Goal: Browse casually

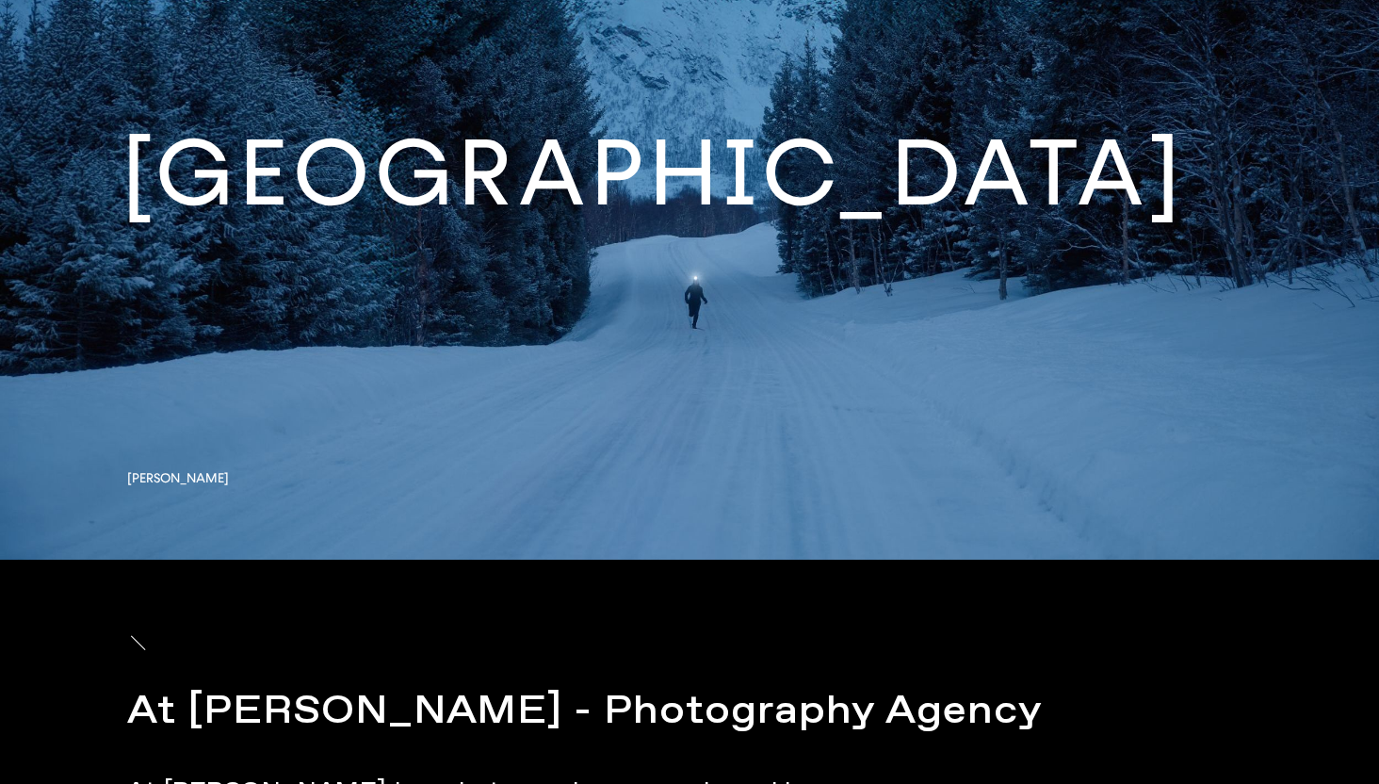
scroll to position [6886, 0]
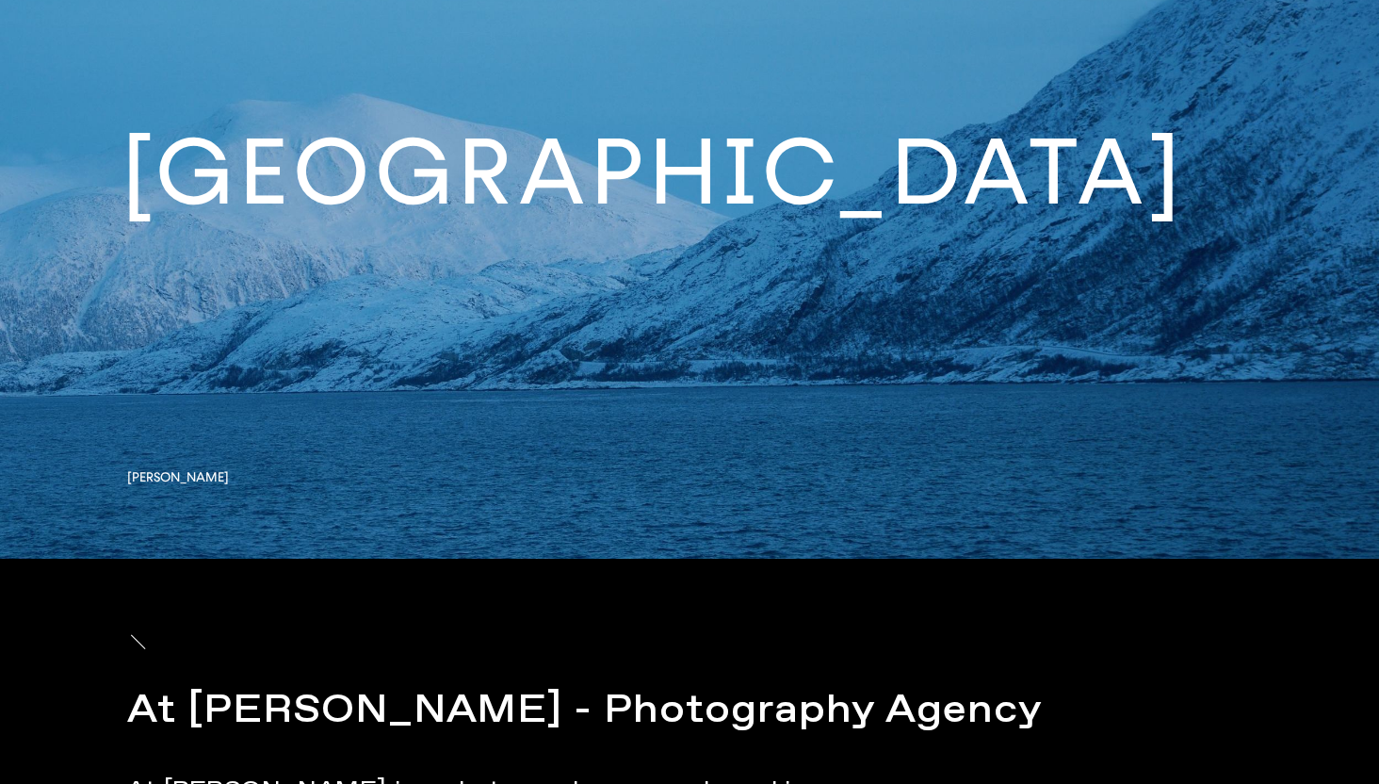
click at [478, 215] on link at bounding box center [689, 186] width 1379 height 744
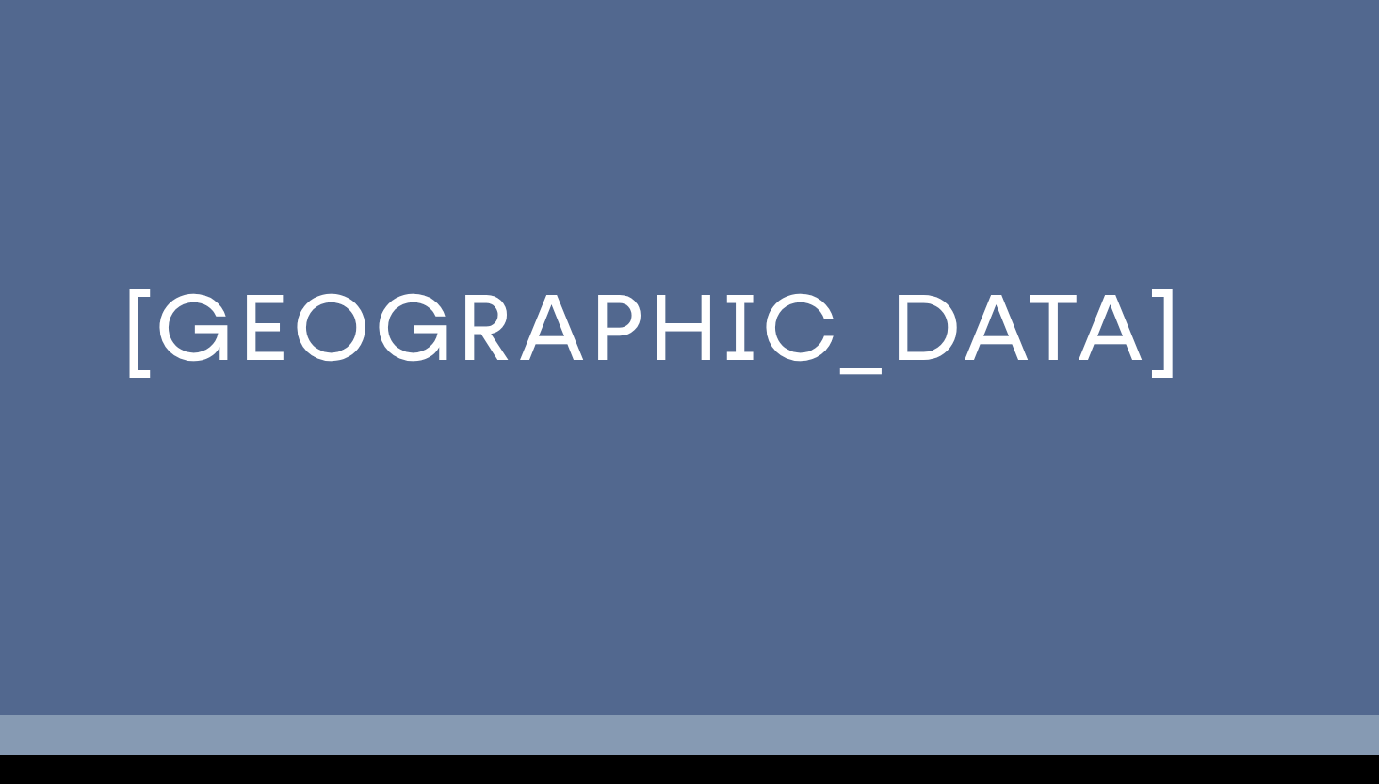
scroll to position [6700, 0]
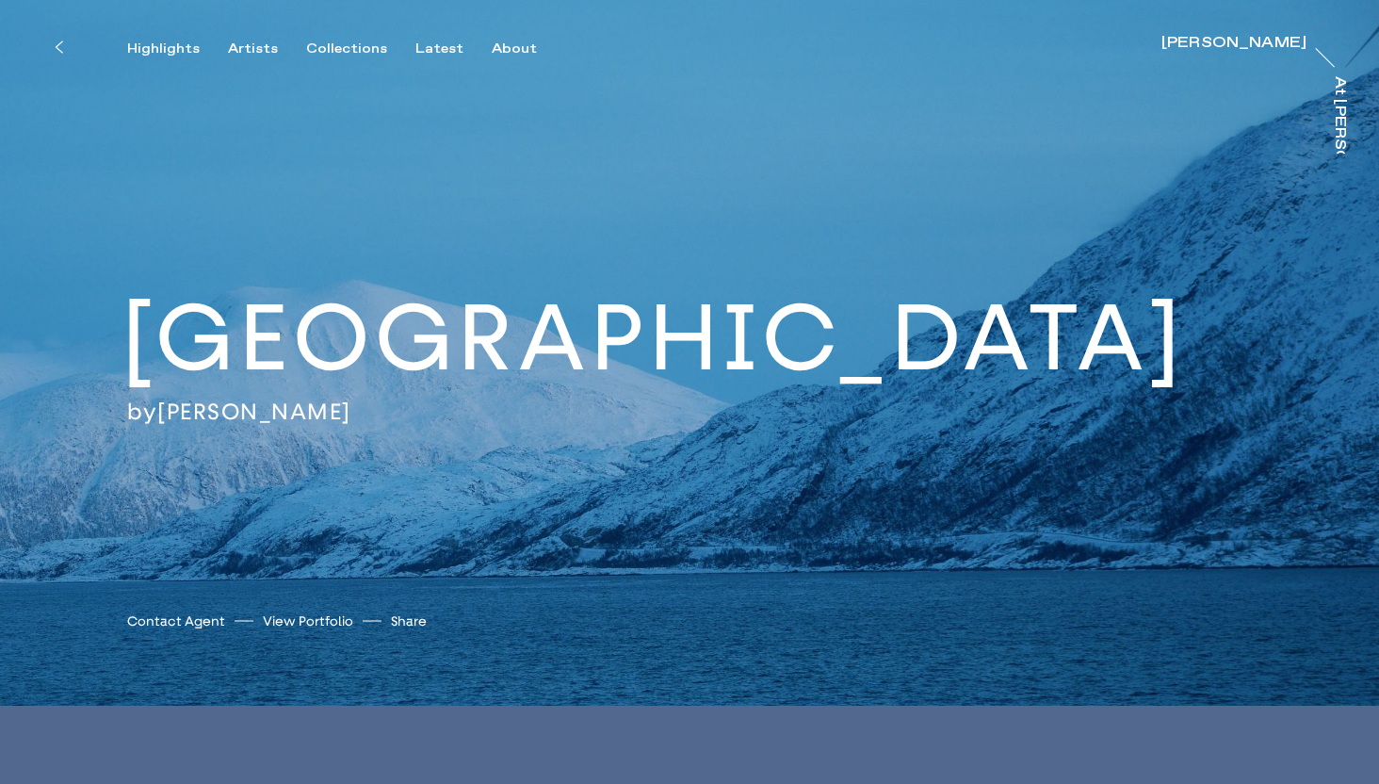
click at [303, 329] on link "View Portfolio" at bounding box center [308, 621] width 90 height 20
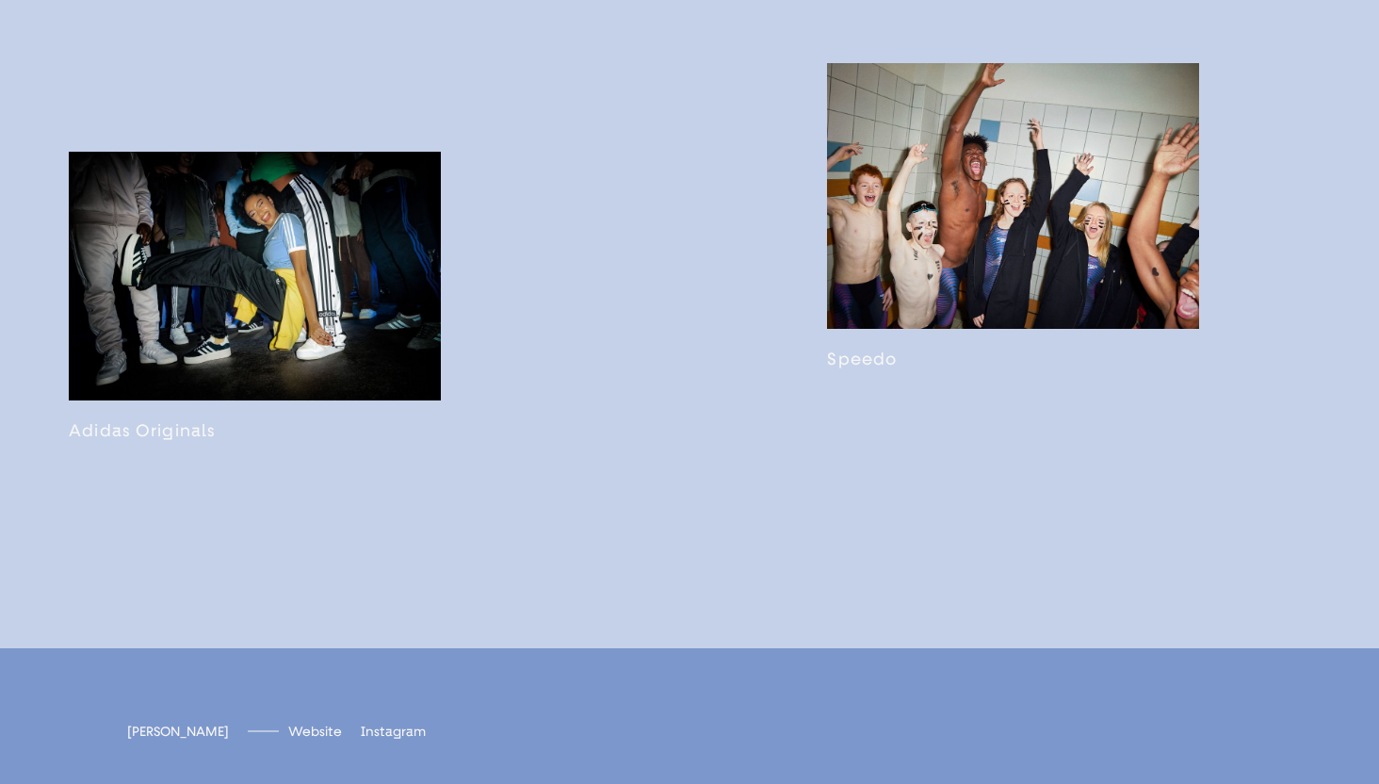
scroll to position [4003, 0]
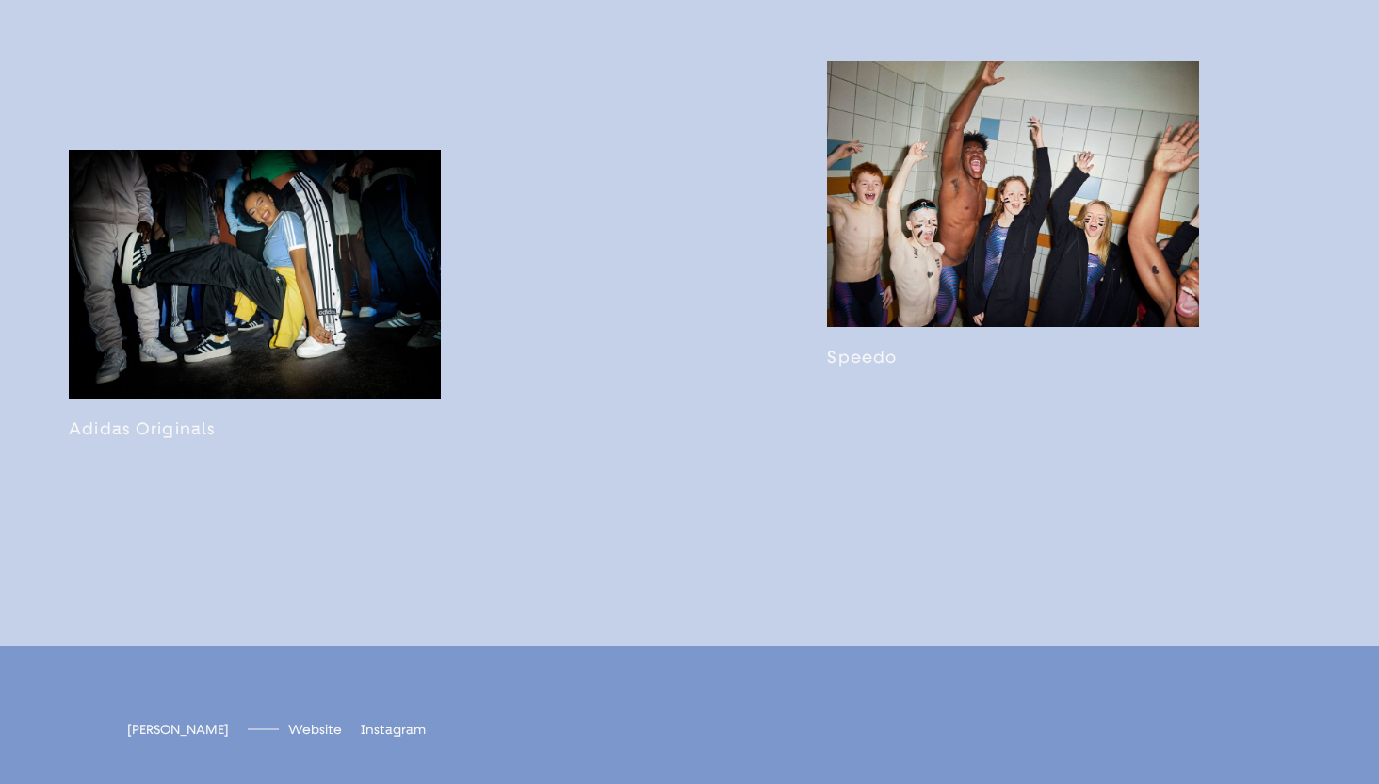
click at [963, 302] on link at bounding box center [1013, 214] width 372 height 306
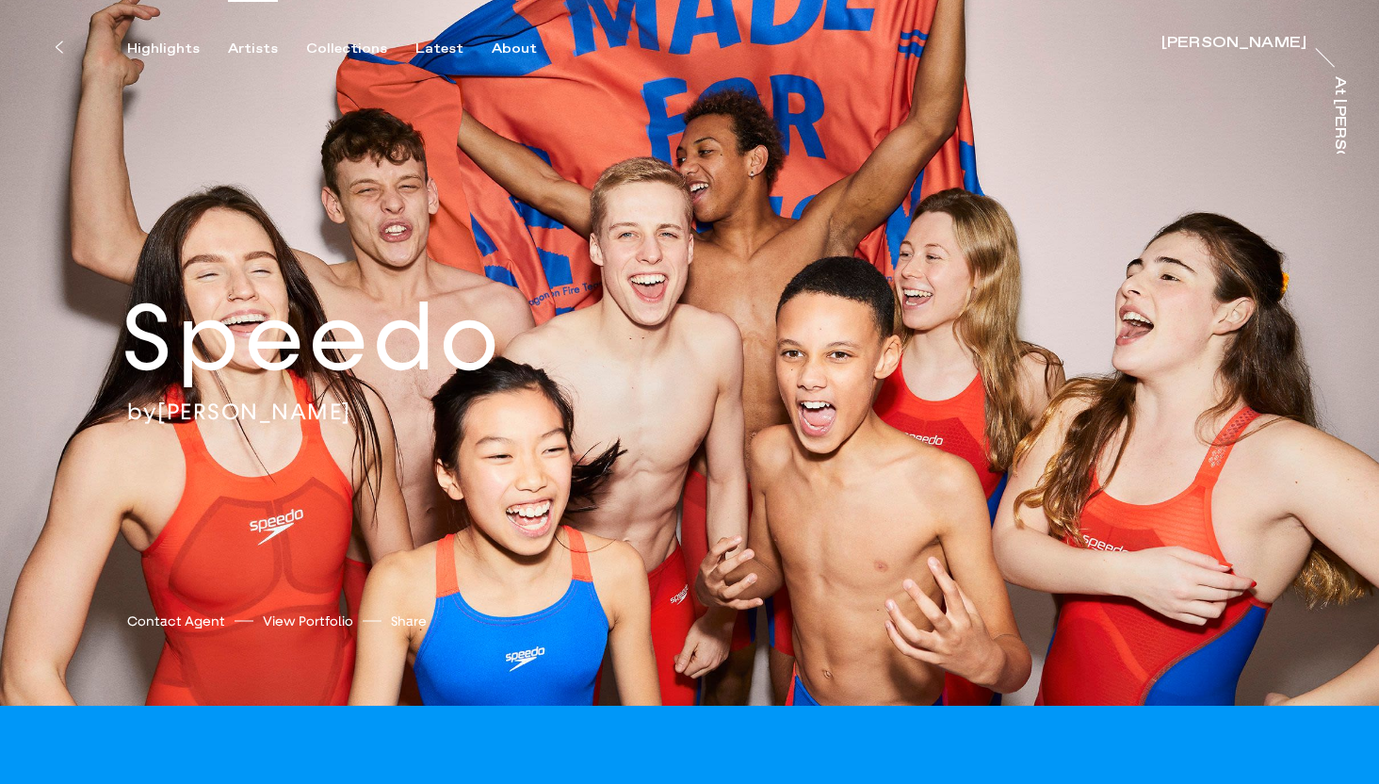
click at [242, 50] on div "Artists" at bounding box center [253, 48] width 50 height 17
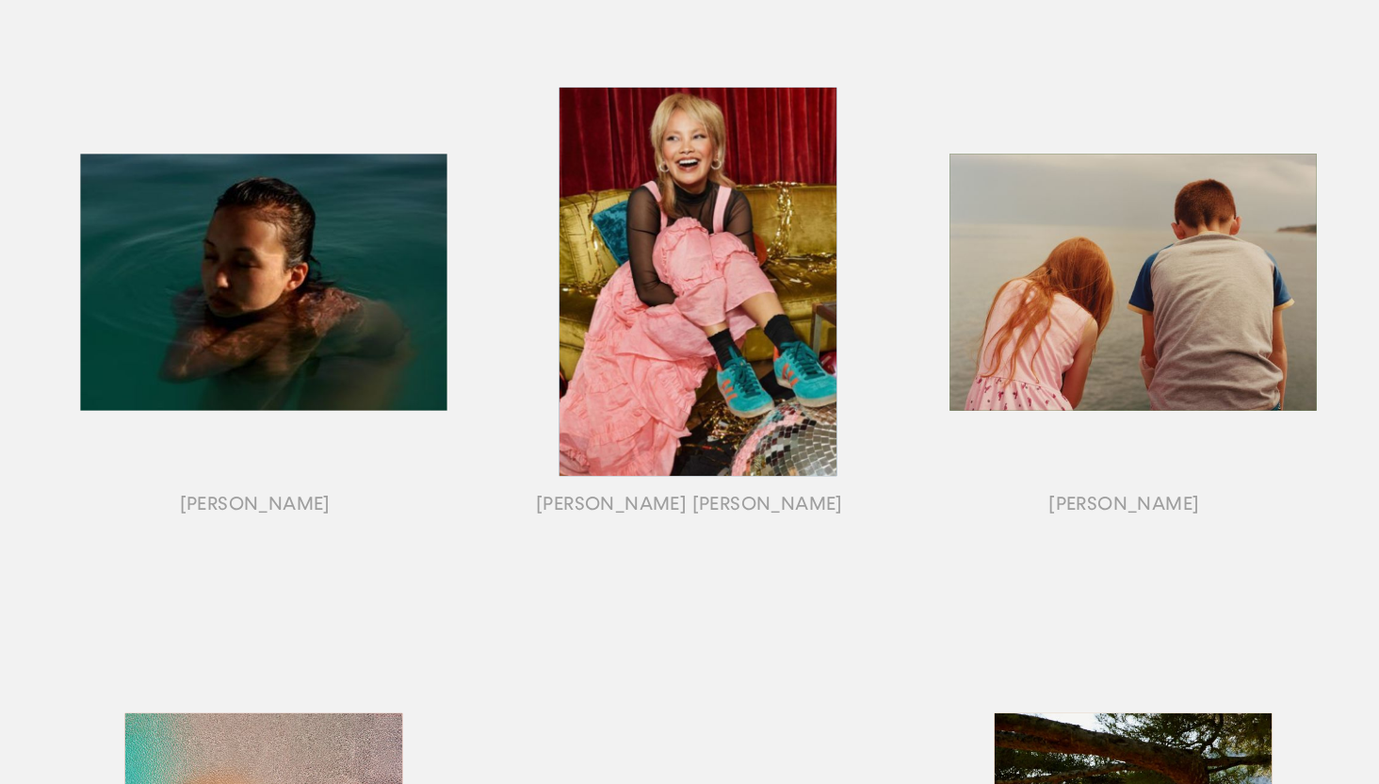
scroll to position [909, 0]
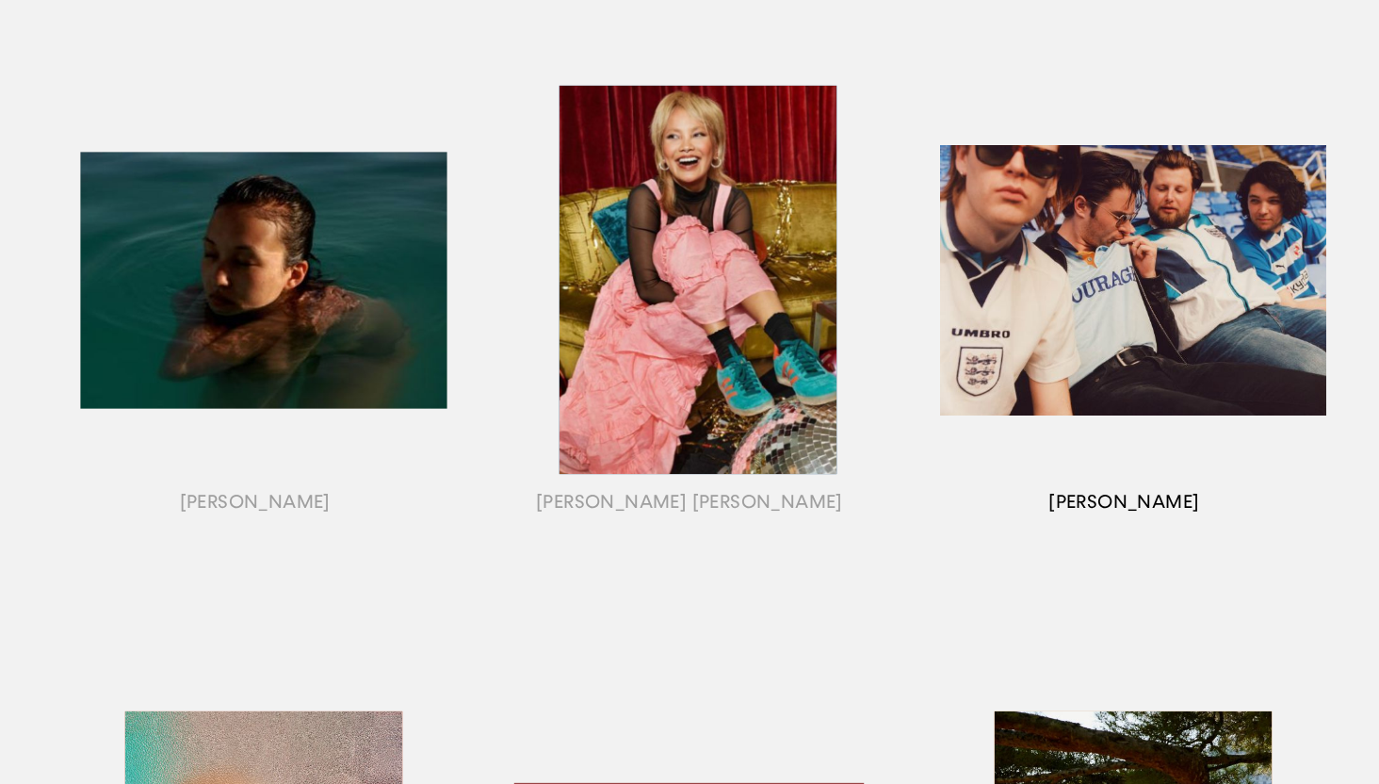
click at [1084, 275] on div "button" at bounding box center [1124, 303] width 434 height 588
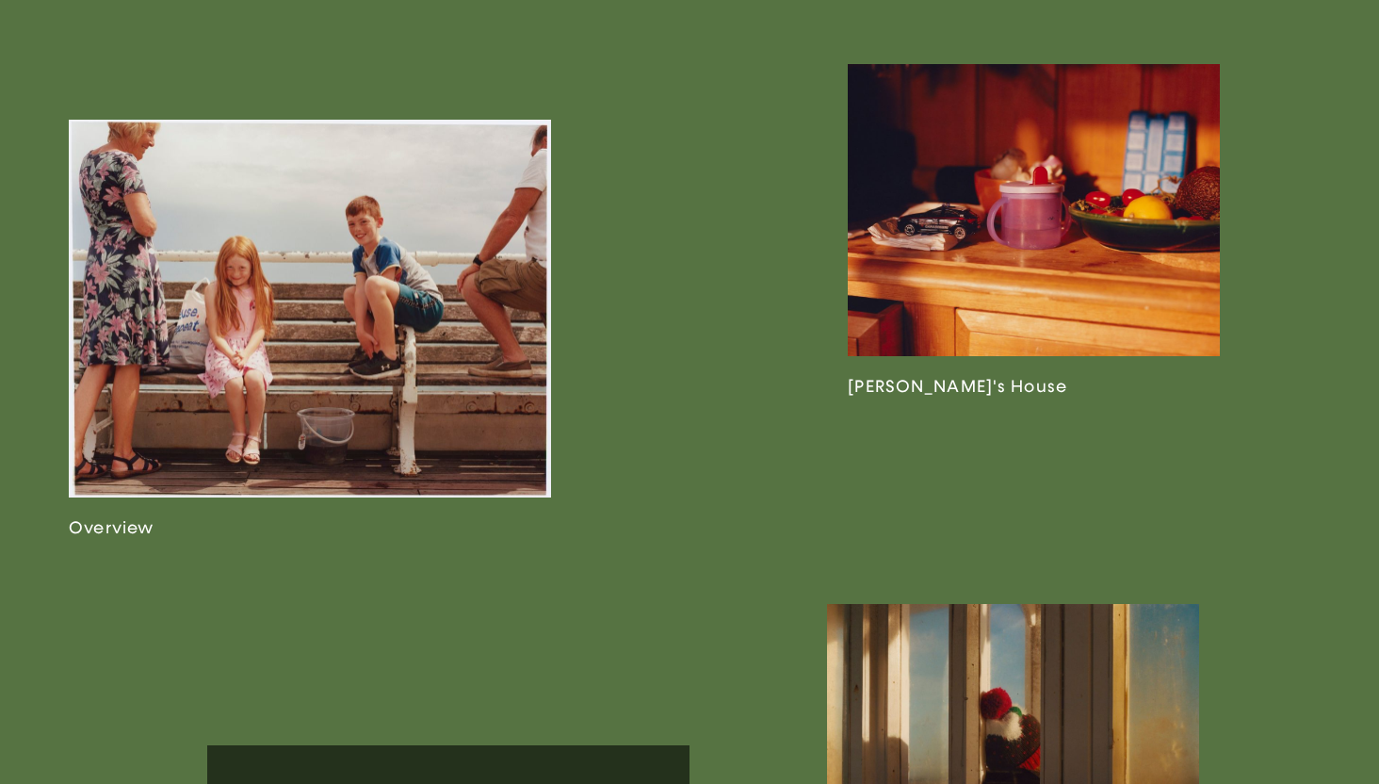
scroll to position [1126, 0]
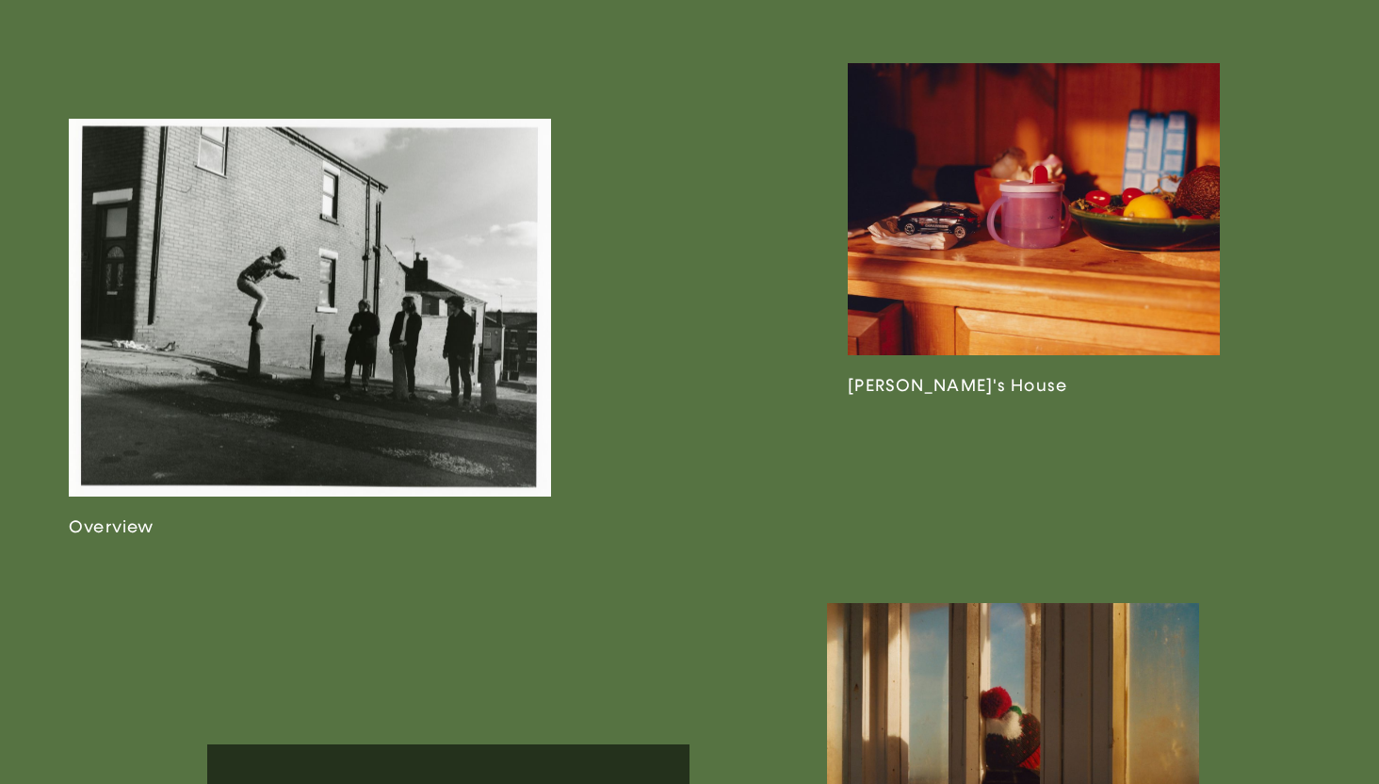
click at [276, 329] on link at bounding box center [310, 328] width 482 height 418
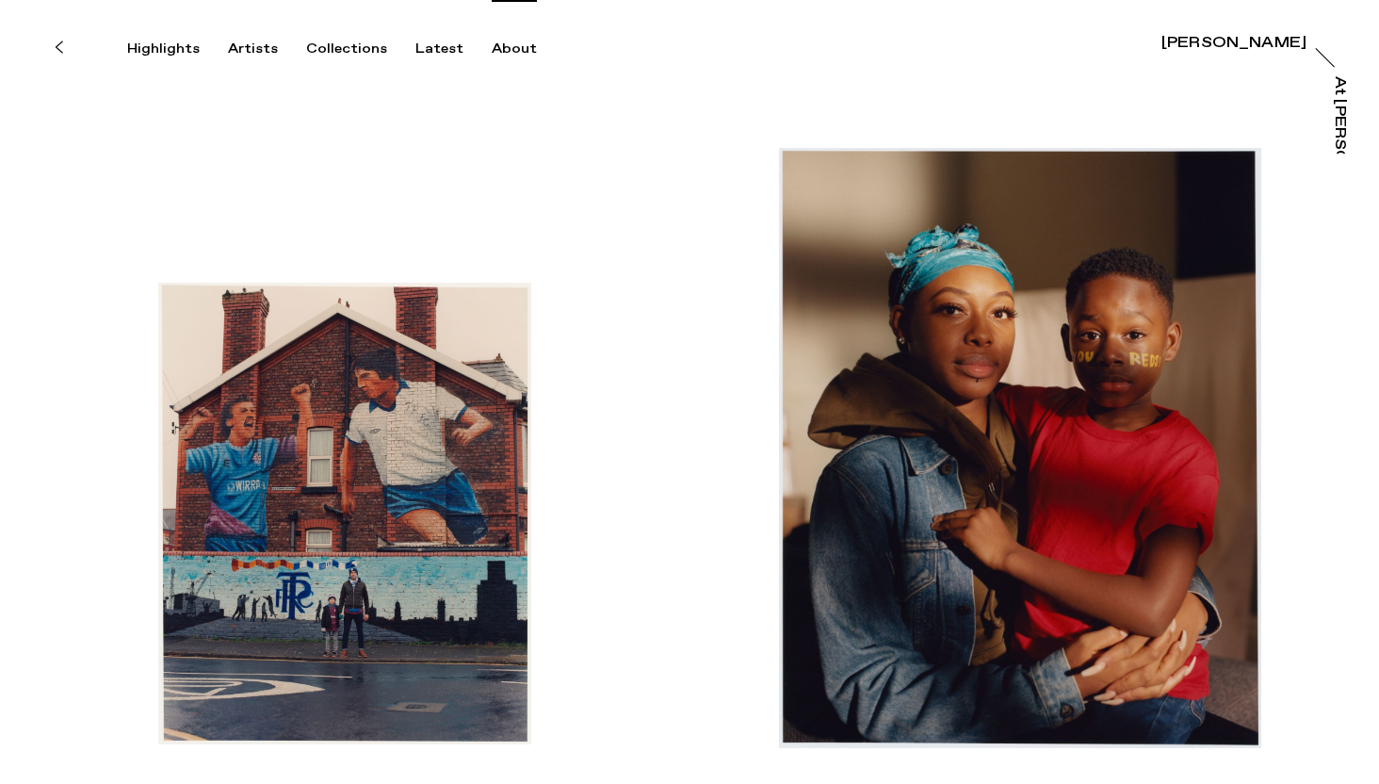
click at [497, 53] on div "About" at bounding box center [514, 48] width 45 height 17
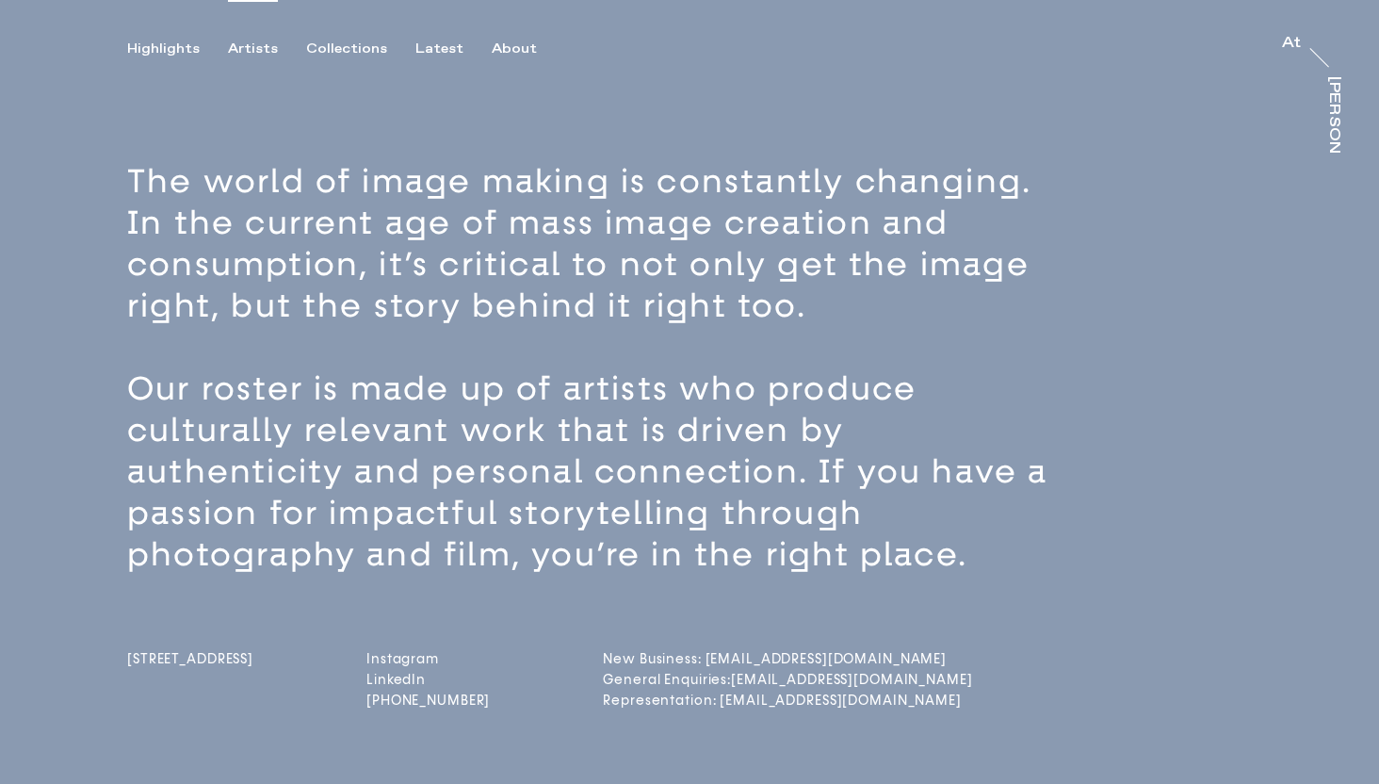
click at [249, 56] on div "Artists" at bounding box center [253, 48] width 50 height 17
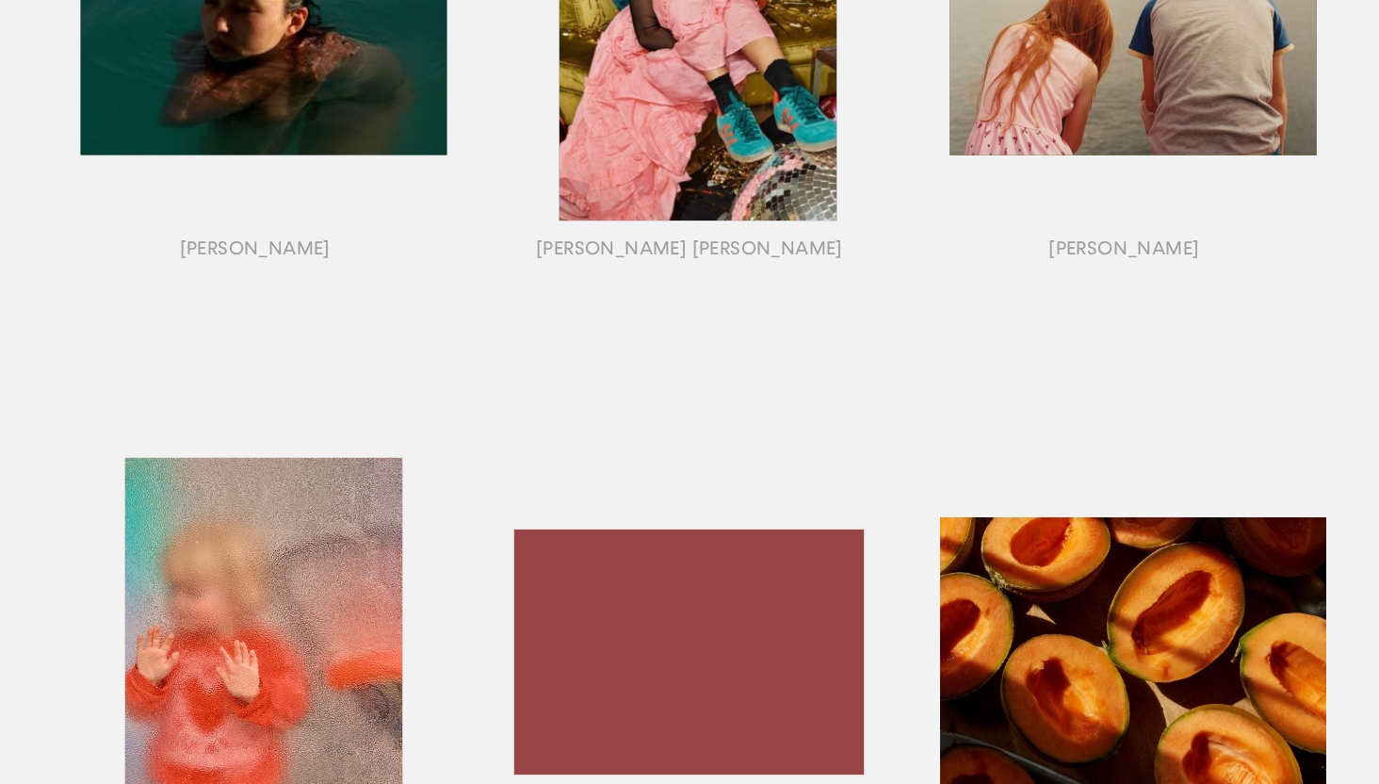
scroll to position [1145, 0]
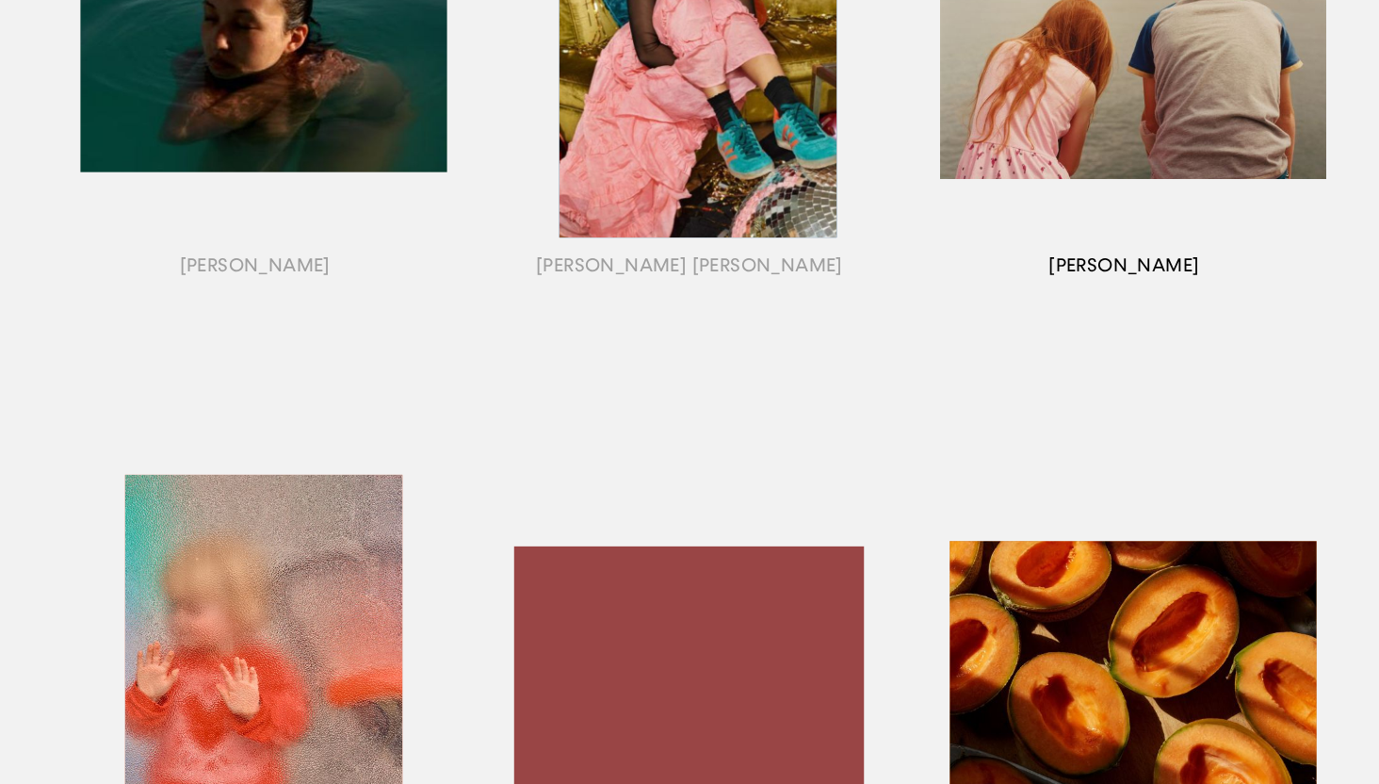
click at [1179, 266] on div "button" at bounding box center [1124, 67] width 434 height 588
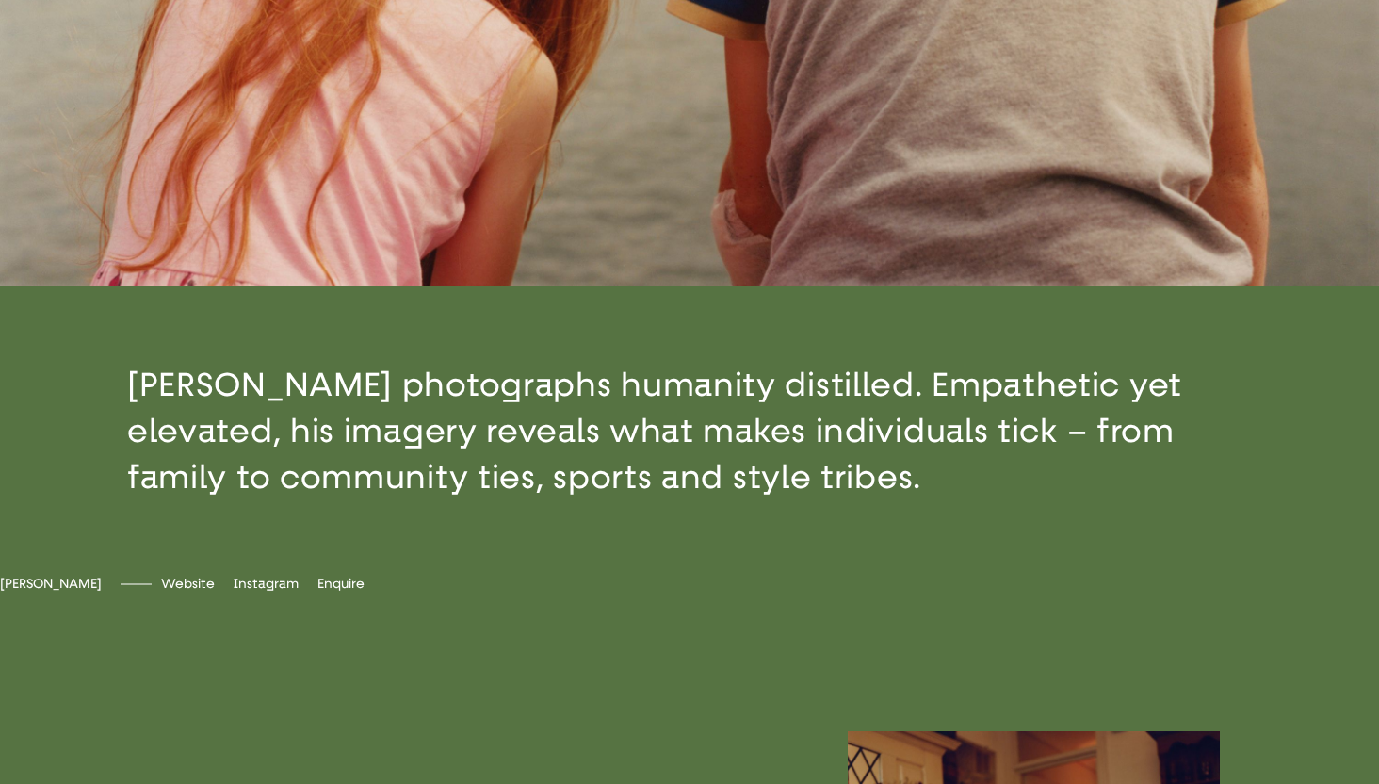
scroll to position [464, 0]
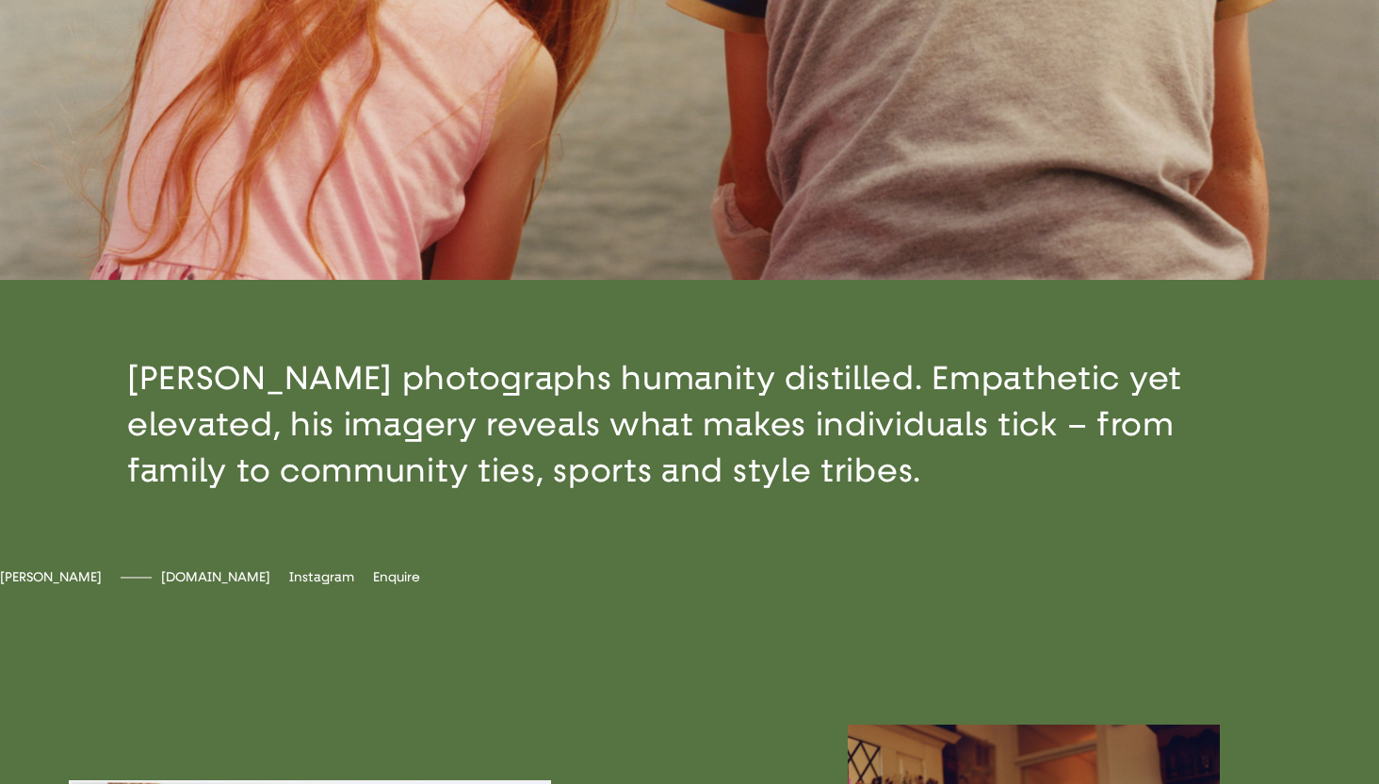
click at [270, 329] on span "[DOMAIN_NAME]" at bounding box center [215, 577] width 109 height 16
